Goal: Navigation & Orientation: Go to known website

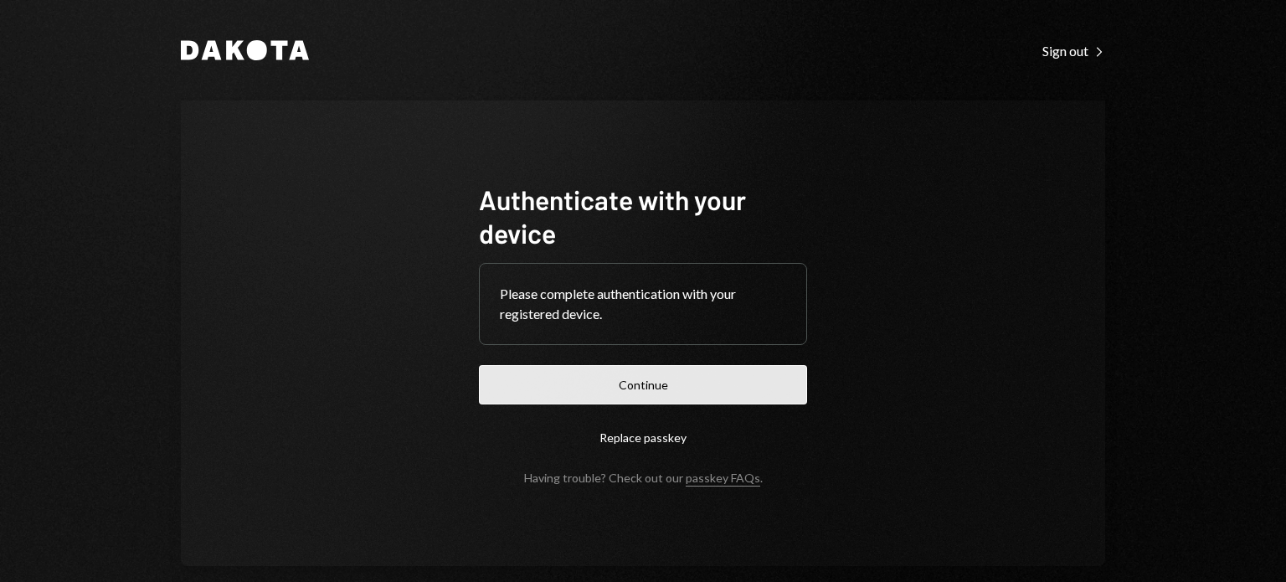
click at [665, 388] on button "Continue" at bounding box center [643, 384] width 328 height 39
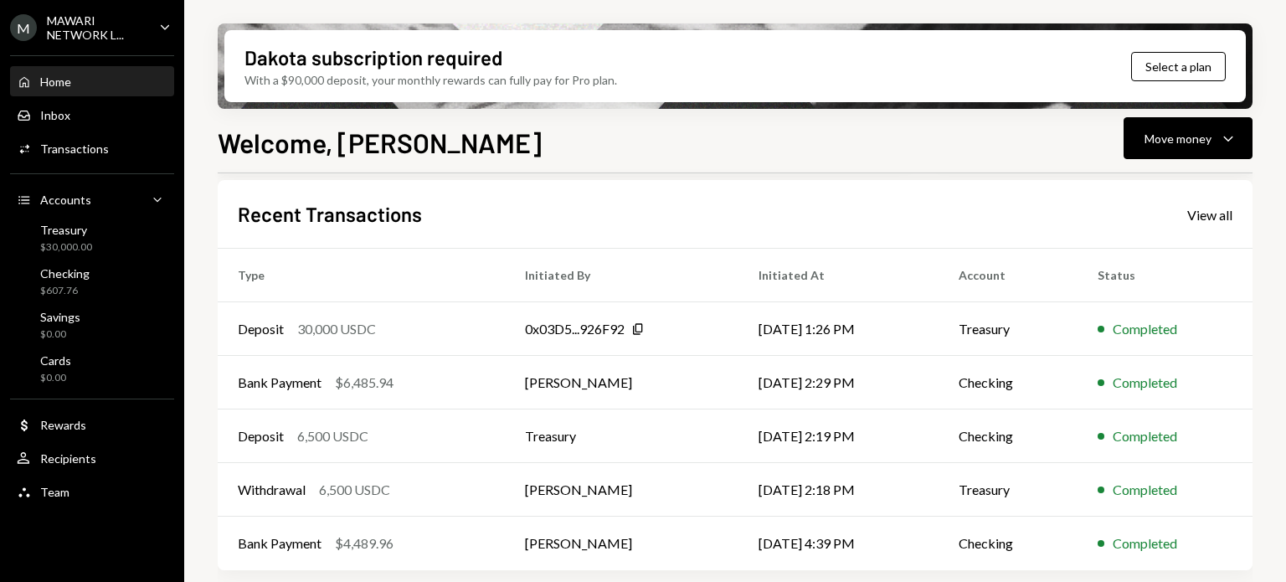
scroll to position [427, 0]
